Goal: Task Accomplishment & Management: Use online tool/utility

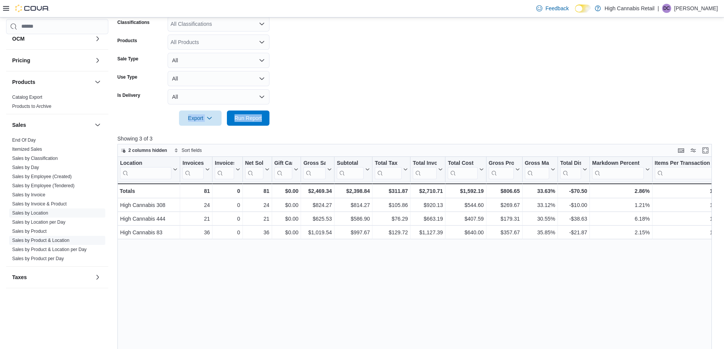
scroll to position [190, 0]
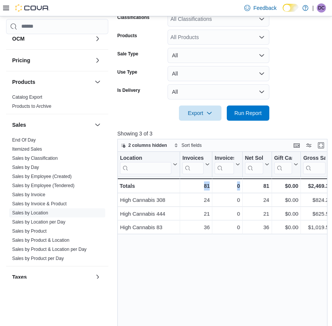
drag, startPoint x: 259, startPoint y: 262, endPoint x: 172, endPoint y: 260, distance: 86.7
click at [172, 260] on div "Location Click to view column header actions Invoices Sold Click to view column…" at bounding box center [223, 276] width 212 height 248
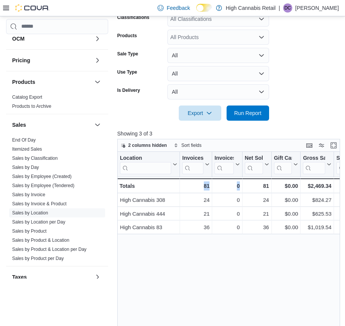
click at [244, 326] on div "Location Click to view column header actions Invoices Sold Click to view column…" at bounding box center [229, 276] width 225 height 248
drag, startPoint x: 215, startPoint y: 259, endPoint x: 185, endPoint y: 159, distance: 104.8
click at [135, 247] on div "Location Click to view column header actions Invoices Sold Click to view column…" at bounding box center [229, 276] width 225 height 248
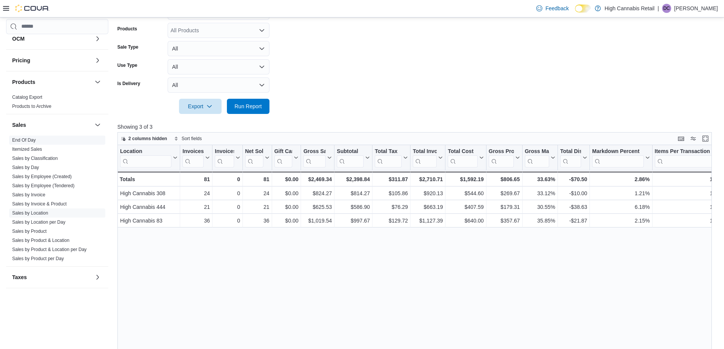
click at [55, 141] on span "End Of Day" at bounding box center [57, 140] width 96 height 9
click at [14, 139] on link "End Of Day" at bounding box center [24, 140] width 24 height 5
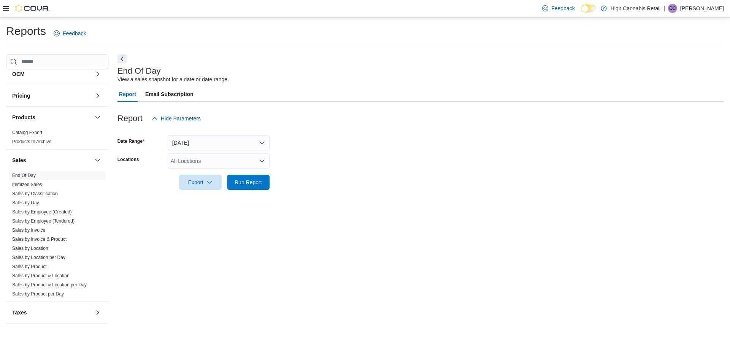
click at [261, 161] on icon "Open list of options" at bounding box center [262, 161] width 5 height 2
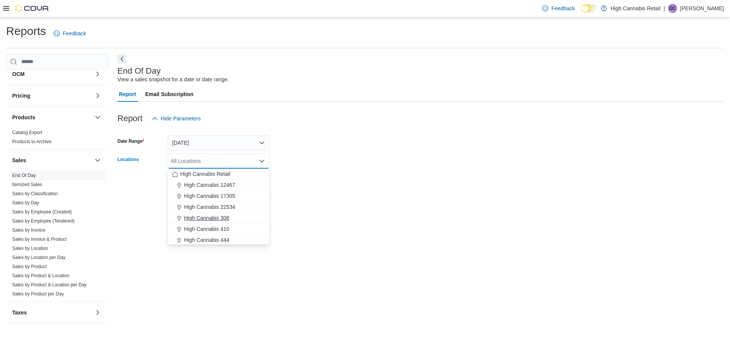
click at [214, 221] on span "High Cannabis 308" at bounding box center [206, 218] width 45 height 8
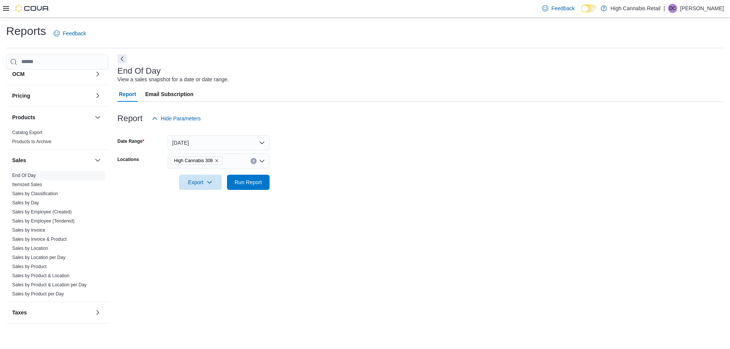
drag, startPoint x: 343, startPoint y: 172, endPoint x: 302, endPoint y: 176, distance: 40.9
click at [342, 172] on div at bounding box center [420, 172] width 606 height 6
click at [247, 182] on span "Run Report" at bounding box center [247, 182] width 27 height 8
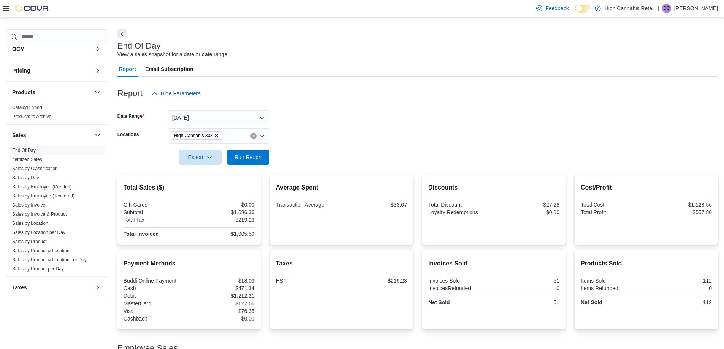
scroll to position [38, 0]
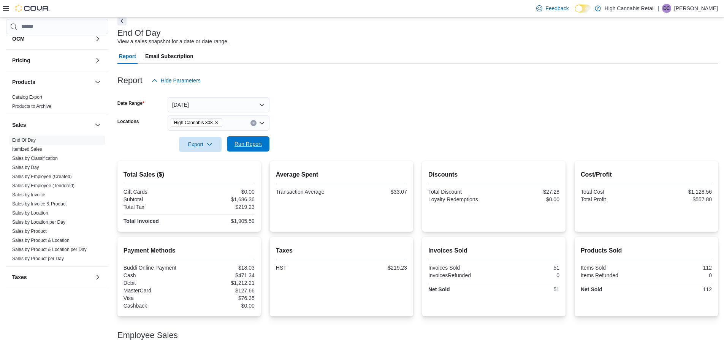
click at [261, 144] on span "Run Report" at bounding box center [247, 144] width 27 height 8
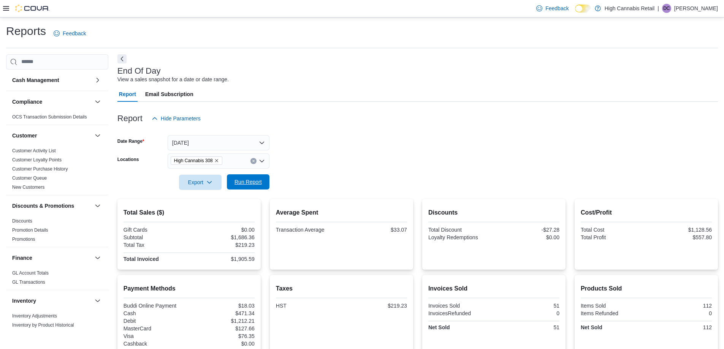
click at [253, 180] on span "Run Report" at bounding box center [247, 182] width 27 height 8
click at [199, 185] on span "Export" at bounding box center [200, 181] width 33 height 15
click at [207, 195] on span "Export to Excel" at bounding box center [201, 198] width 34 height 6
